Goal: Information Seeking & Learning: Understand process/instructions

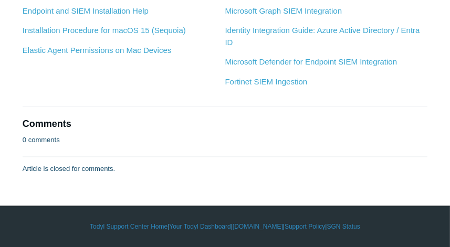
scroll to position [6152, 0]
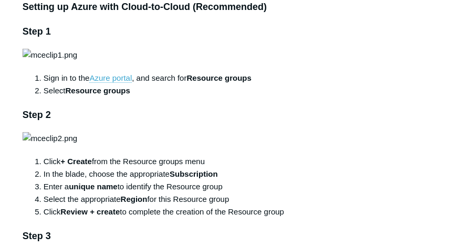
scroll to position [360, 0]
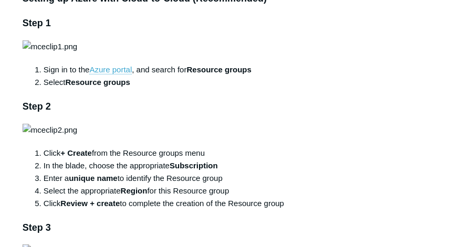
click at [77, 53] on img at bounding box center [50, 46] width 55 height 13
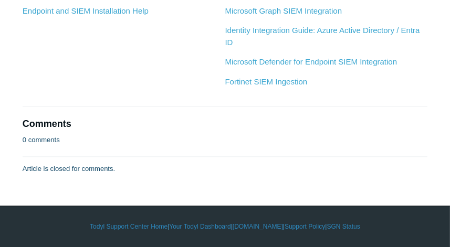
scroll to position [5252, 0]
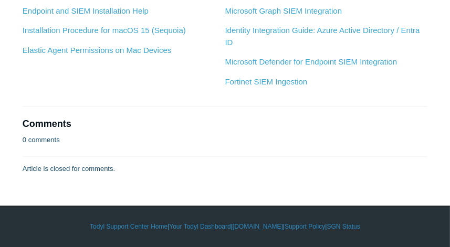
scroll to position [5912, 0]
